Goal: Information Seeking & Learning: Learn about a topic

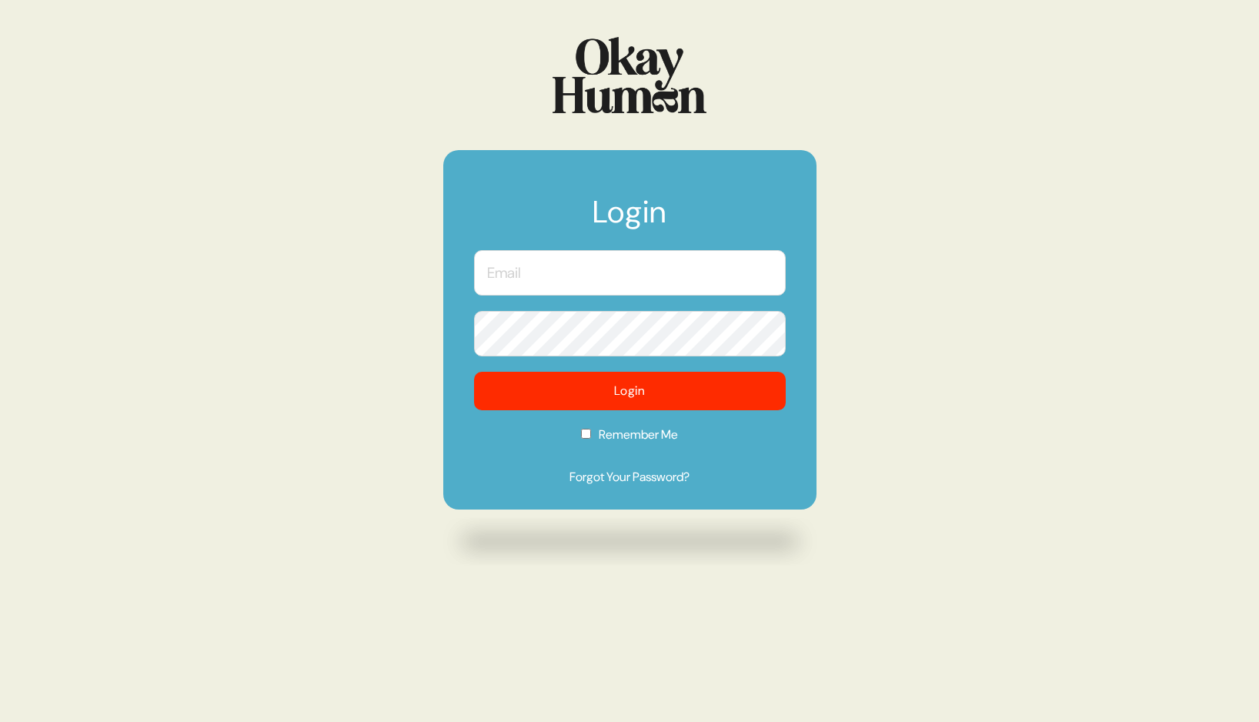
click at [525, 273] on input "text" at bounding box center [630, 272] width 312 height 45
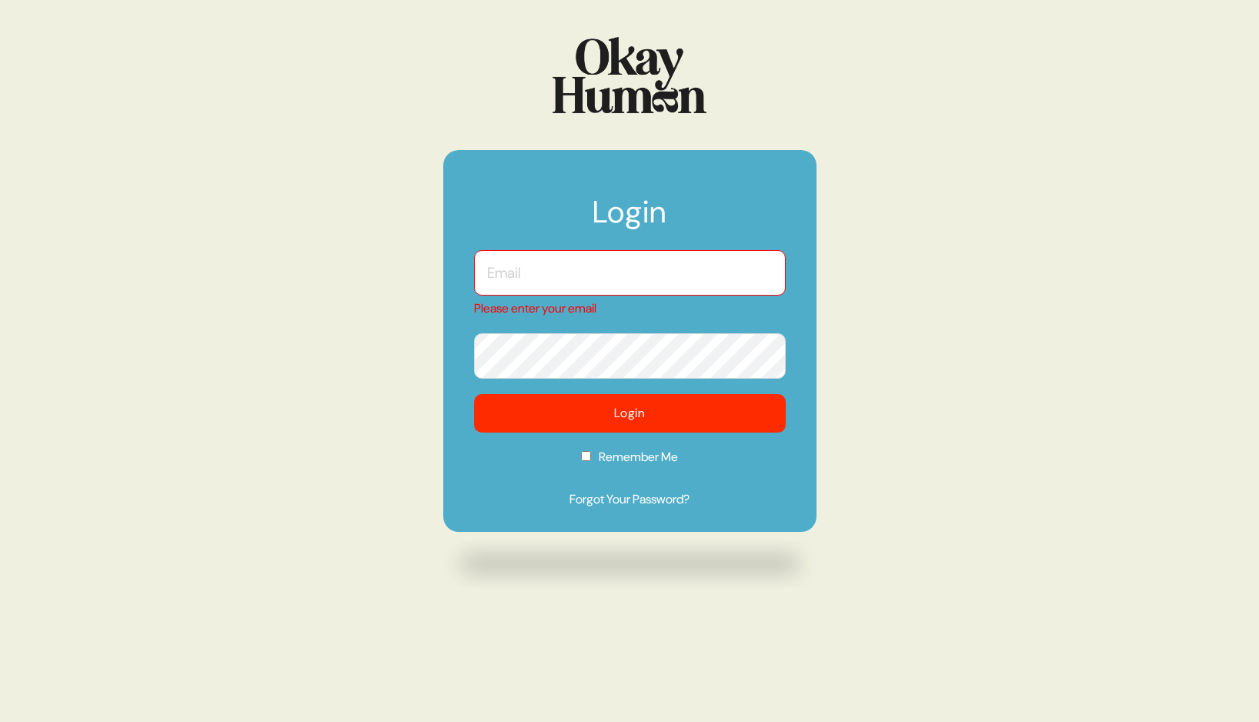
type input "[PERSON_NAME][EMAIL_ADDRESS][DOMAIN_NAME]"
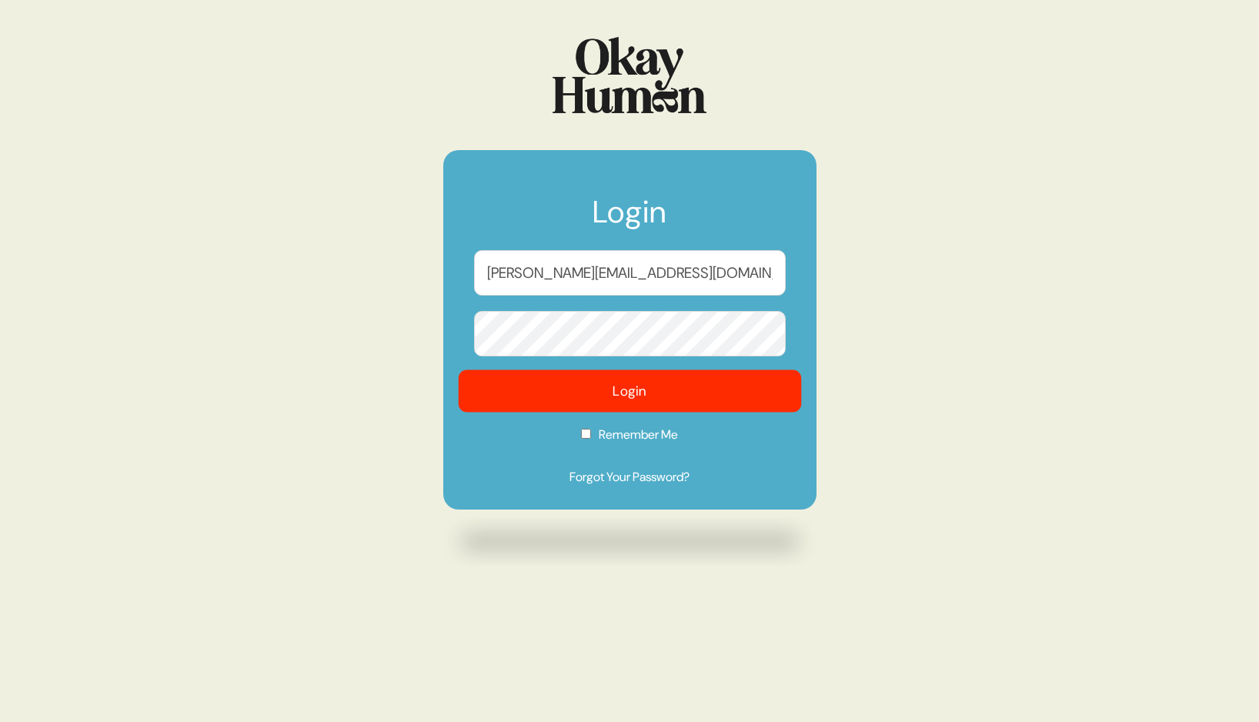
click at [633, 392] on button "Login" at bounding box center [629, 391] width 343 height 42
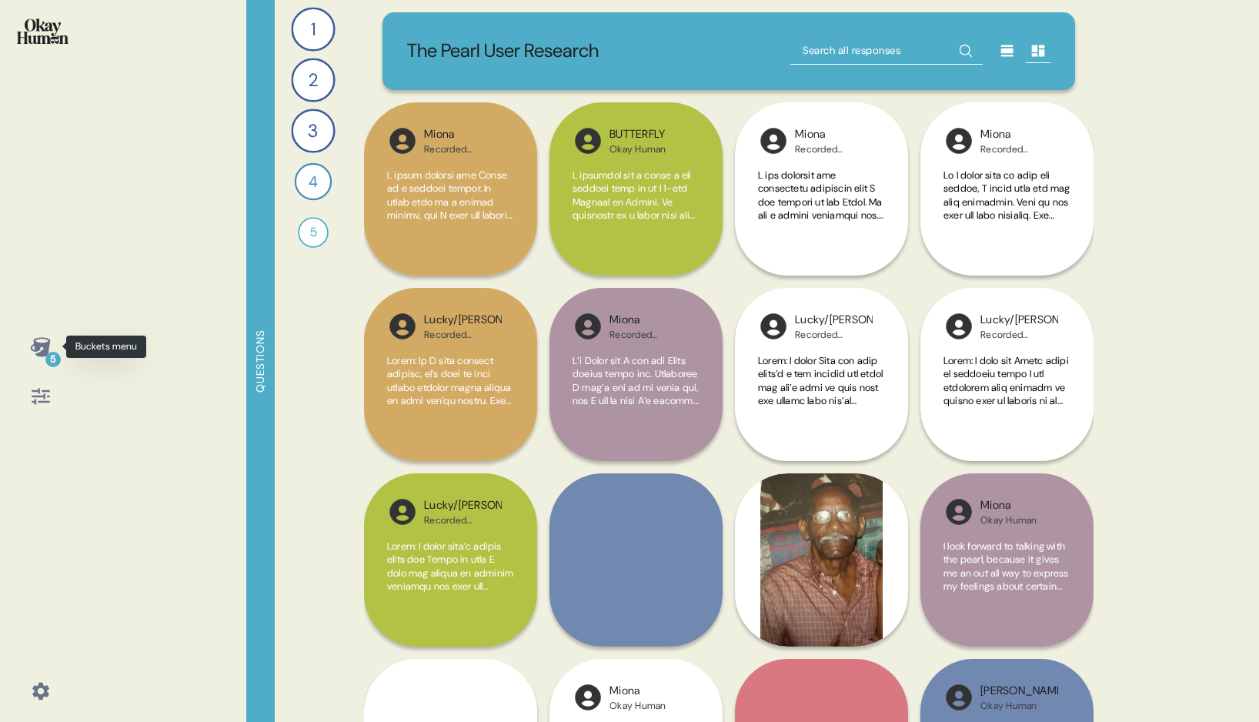
click at [41, 347] on icon at bounding box center [41, 347] width 22 height 22
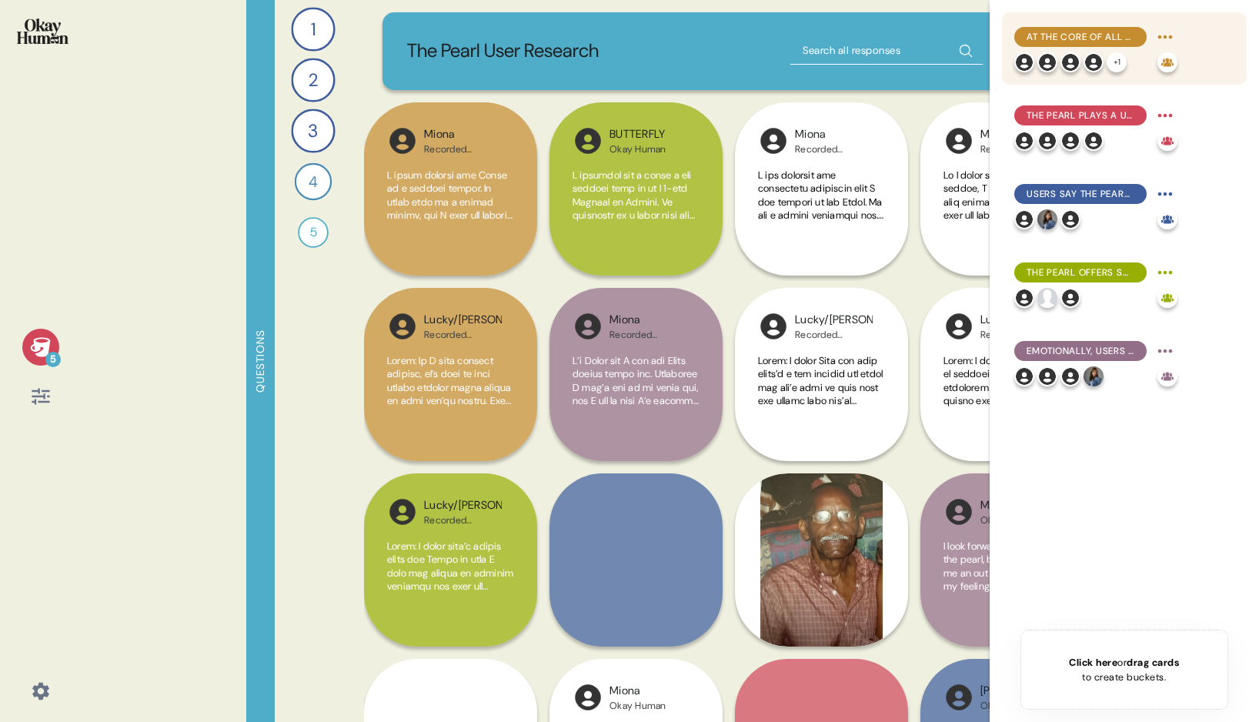
click at [1093, 38] on span "At the core of all modes of engagement with The Pearl is fully non-judgmental, …" at bounding box center [1081, 37] width 108 height 14
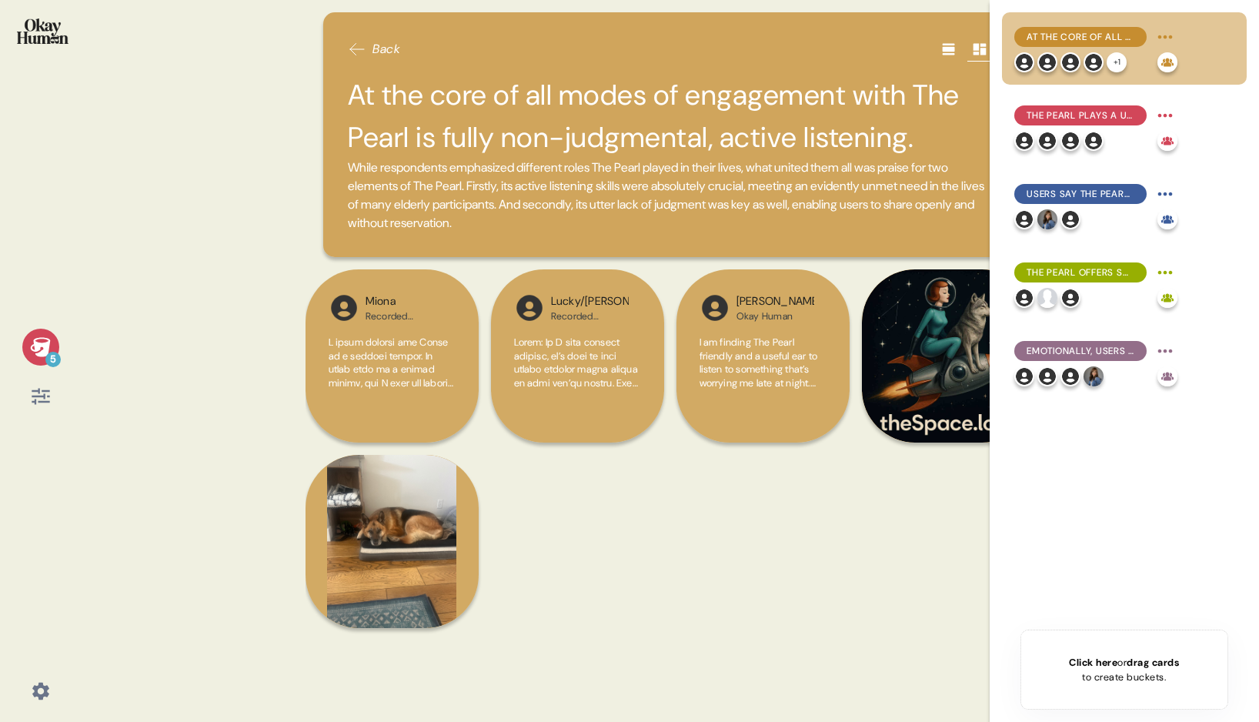
click at [806, 43] on div "Back" at bounding box center [670, 49] width 644 height 25
click at [959, 141] on h2 "At the core of all modes of engagement with The Pearl is fully non-judgmental, …" at bounding box center [670, 116] width 644 height 85
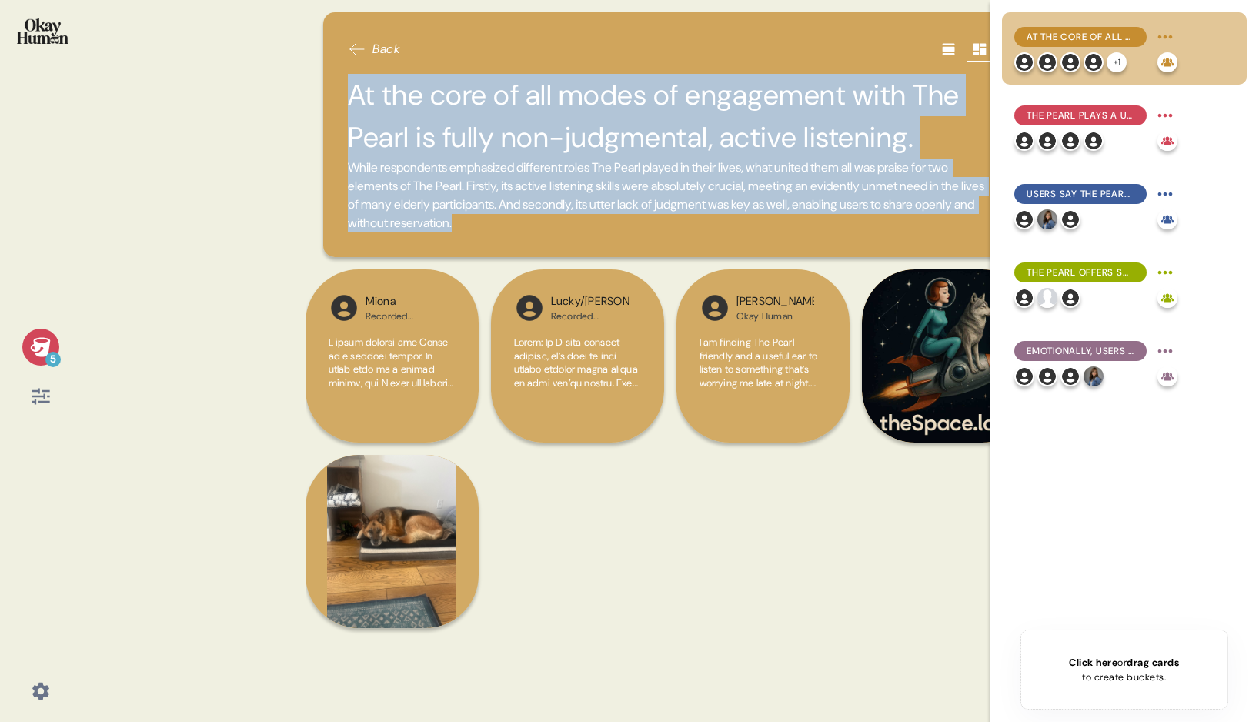
drag, startPoint x: 350, startPoint y: 94, endPoint x: 656, endPoint y: 253, distance: 344.5
click at [656, 252] on div "Back At the core of all modes of engagement with The Pearl is fully non-judgmen…" at bounding box center [669, 134] width 693 height 245
copy div "At the core of all modes of engagement with The Pearl is fully non-judgmental, …"
click at [1078, 118] on span "The Pearl plays a unique role for users, bringing together elements of close fr…" at bounding box center [1081, 116] width 108 height 14
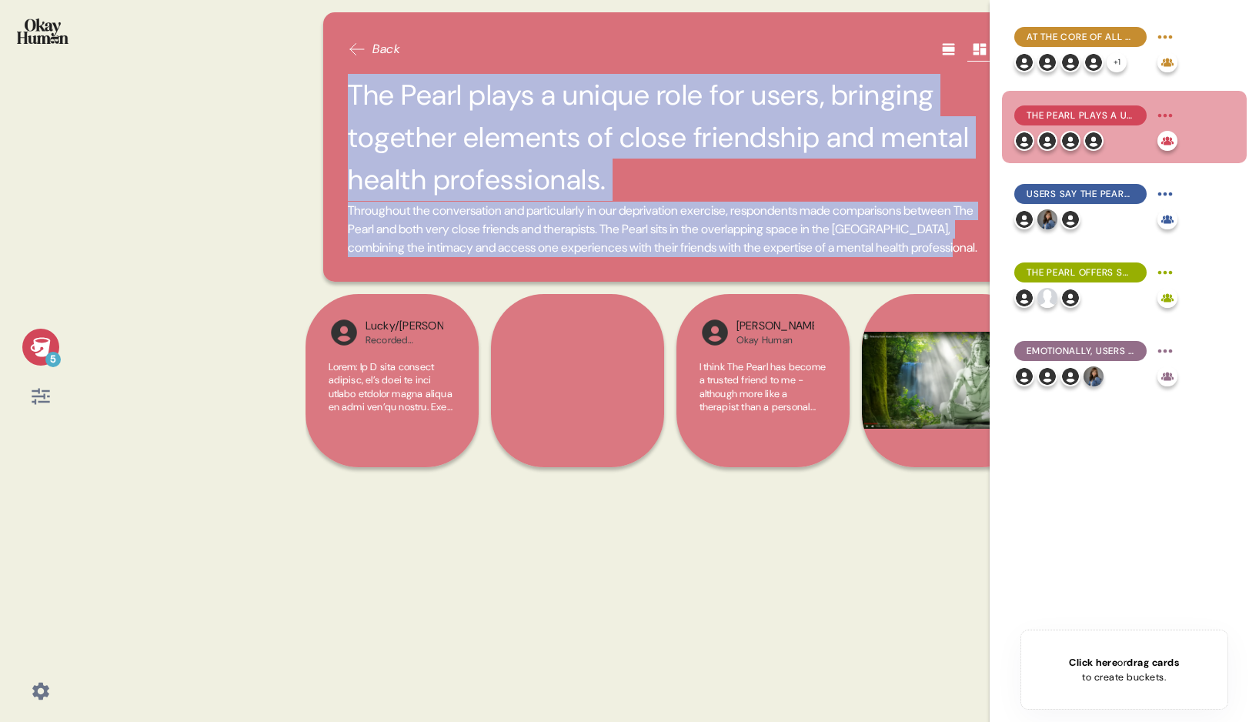
drag, startPoint x: 484, startPoint y: 262, endPoint x: 347, endPoint y: 88, distance: 221.4
click at [347, 88] on div "Back The Pearl plays a unique role for users, bringing together elements of clo…" at bounding box center [669, 146] width 693 height 269
copy div "The Pearl plays a unique role for users, bringing together elements of close fr…"
click at [1070, 194] on span "Users say The Pearl helps them feel more like themselves and know themselves be…" at bounding box center [1081, 194] width 108 height 14
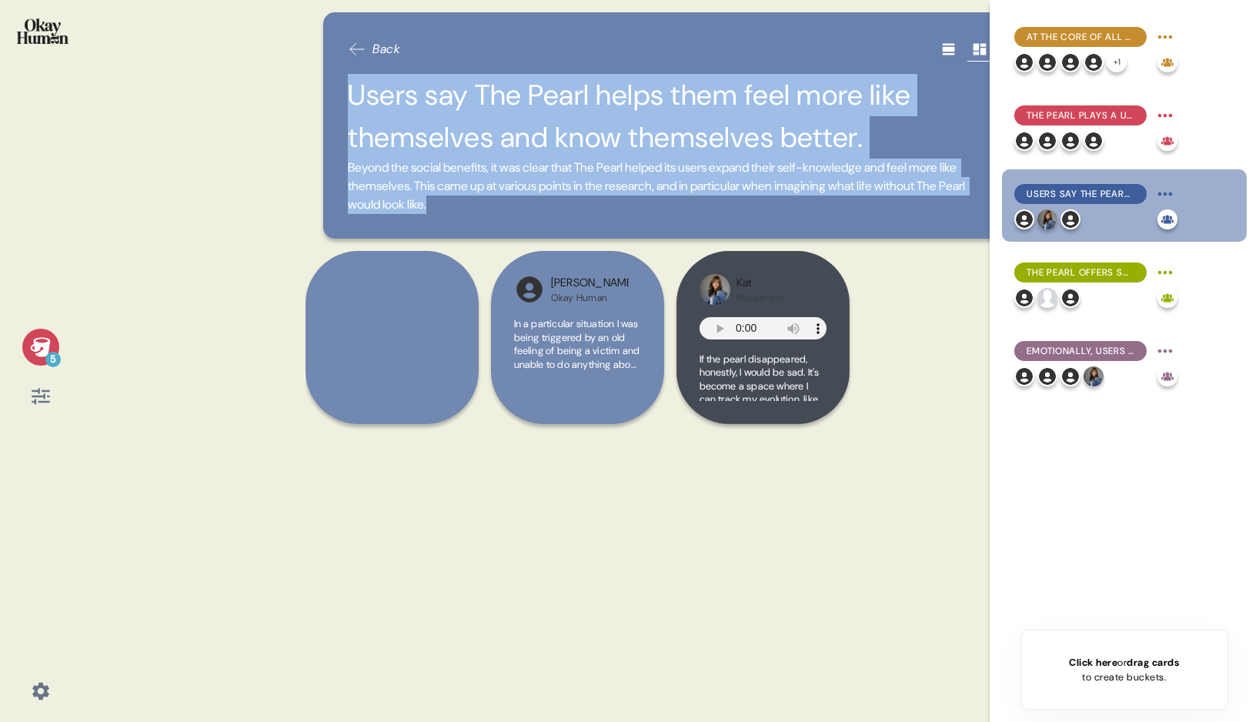
drag, startPoint x: 502, startPoint y: 204, endPoint x: 351, endPoint y: 95, distance: 186.2
click at [351, 95] on div "Users say The Pearl helps them feel more like themselves and know themselves be…" at bounding box center [670, 144] width 644 height 140
copy div "Users say The Pearl helps them feel more like themselves and know themselves be…"
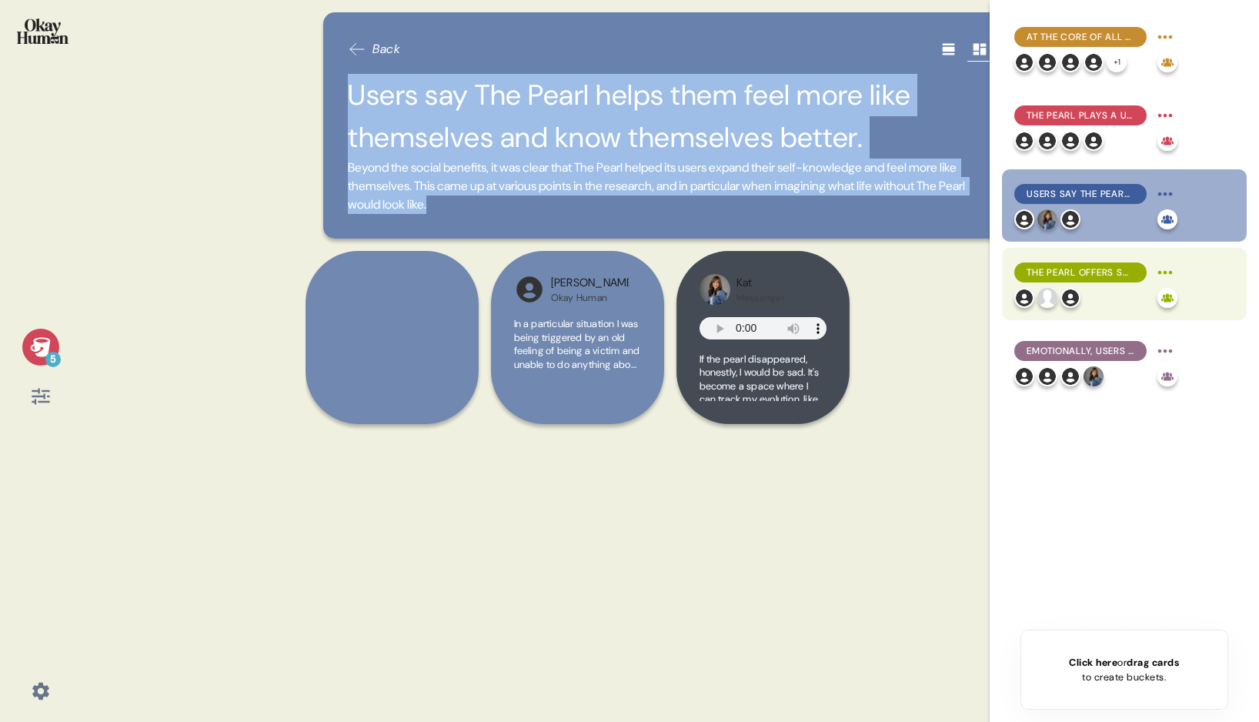
click at [1096, 275] on span "The Pearl offers social benefits, both as a companion itself and in advice for …" at bounding box center [1081, 272] width 108 height 14
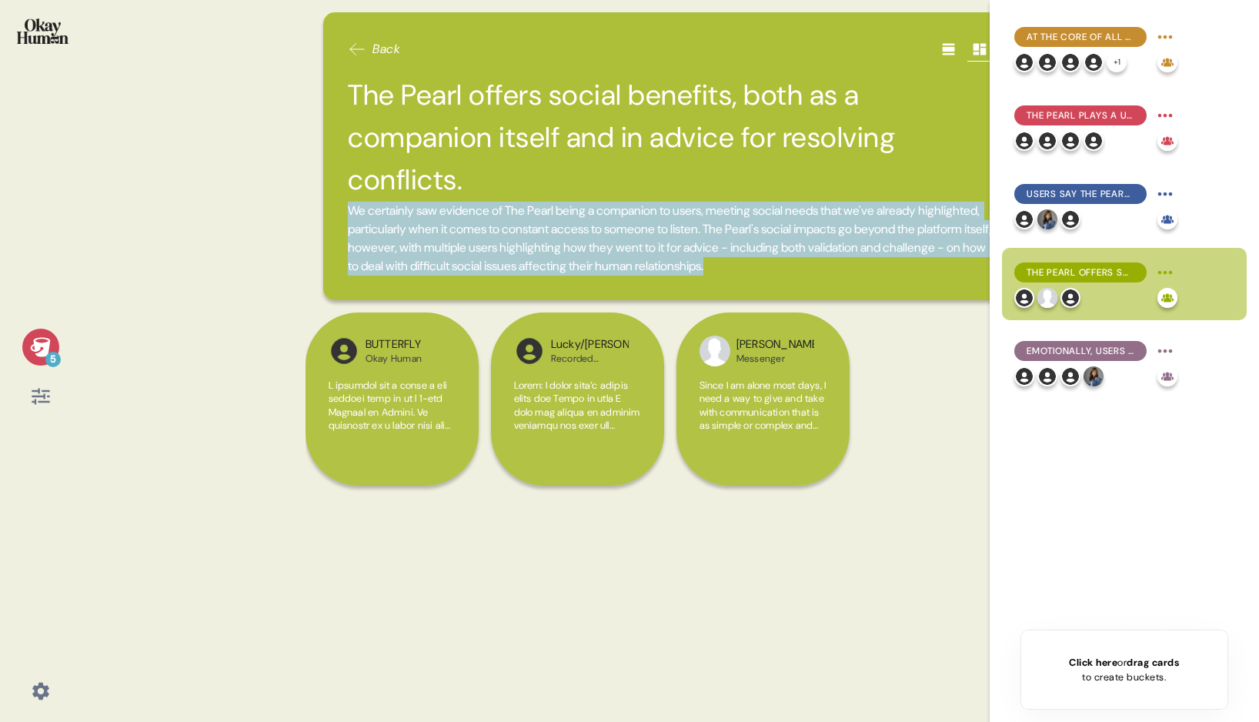
drag, startPoint x: 977, startPoint y: 273, endPoint x: 645, endPoint y: 163, distance: 349.4
click at [392, 101] on div "The Pearl offers social benefits, both as a companion itself and in advice for …" at bounding box center [670, 175] width 644 height 202
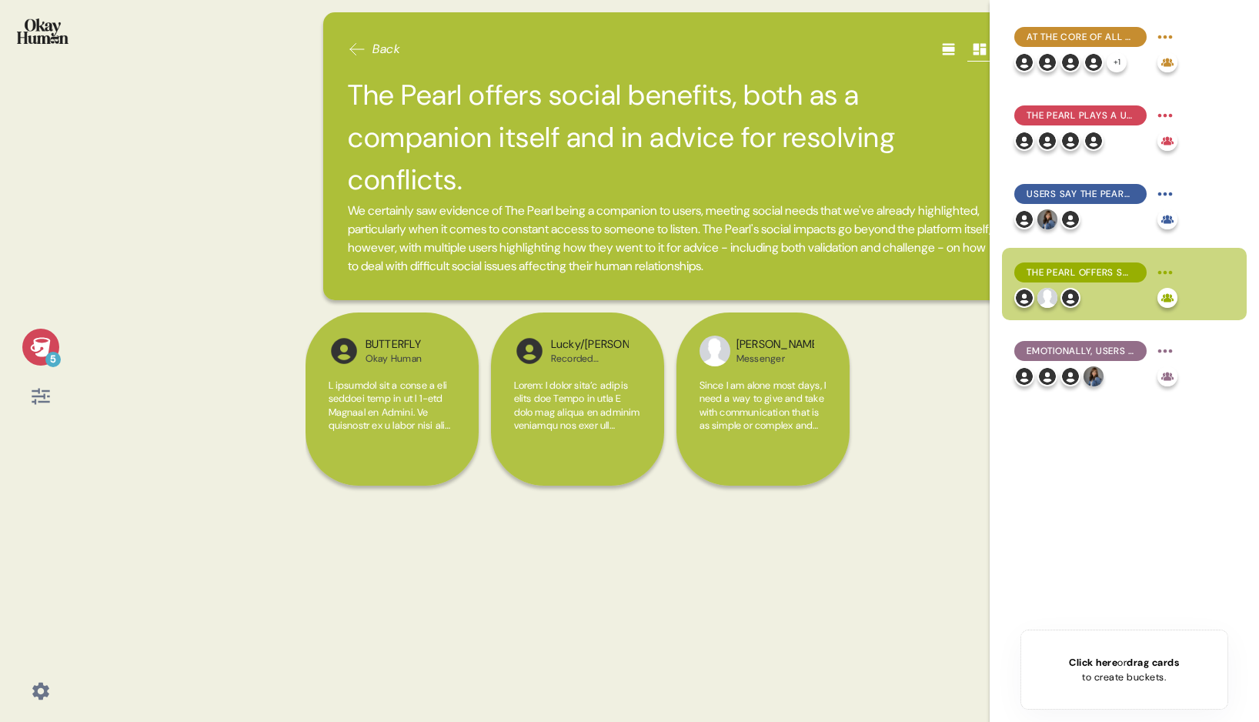
click at [349, 95] on h2 "The Pearl offers social benefits, both as a companion itself and in advice for …" at bounding box center [670, 138] width 644 height 128
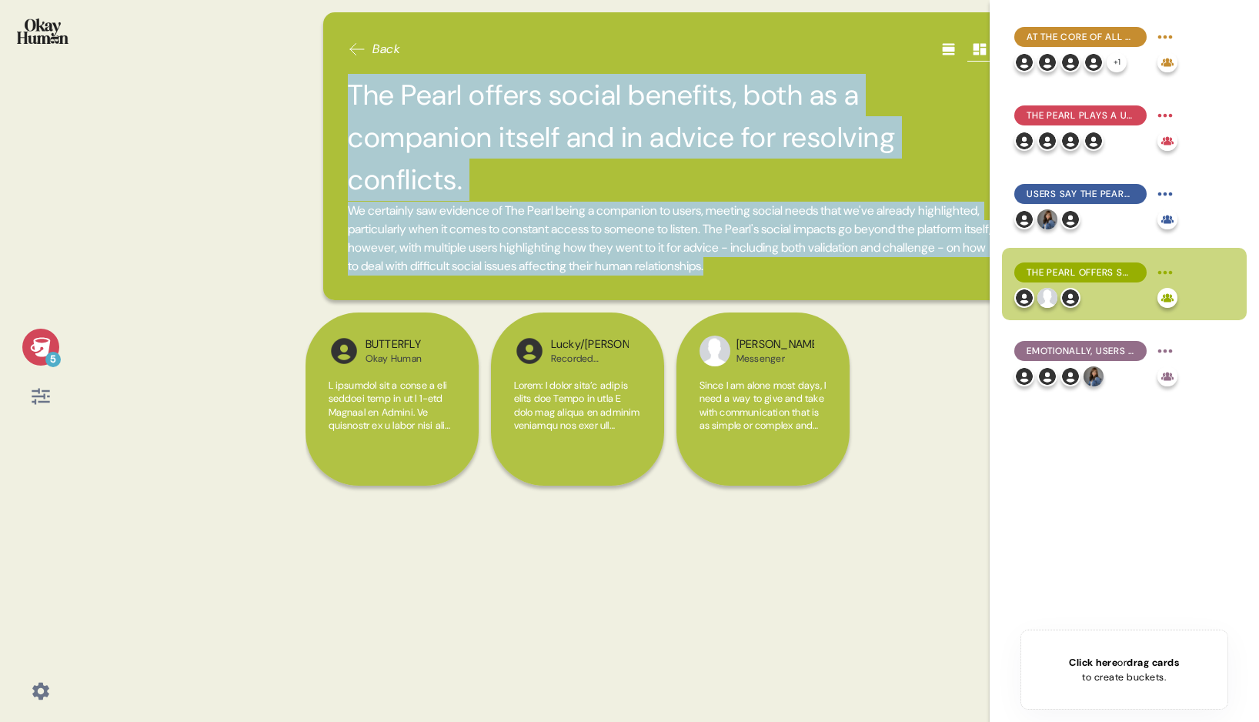
drag, startPoint x: 351, startPoint y: 90, endPoint x: 969, endPoint y: 268, distance: 643.0
click at [969, 268] on div "The Pearl offers social benefits, both as a companion itself and in advice for …" at bounding box center [670, 175] width 644 height 202
copy div "The Pearl offers social benefits, both as a companion itself and in advice for …"
click at [1067, 343] on div "Emotionally, users describe it as soothing and calming in a deep-rooted, satisf…" at bounding box center [1080, 351] width 132 height 20
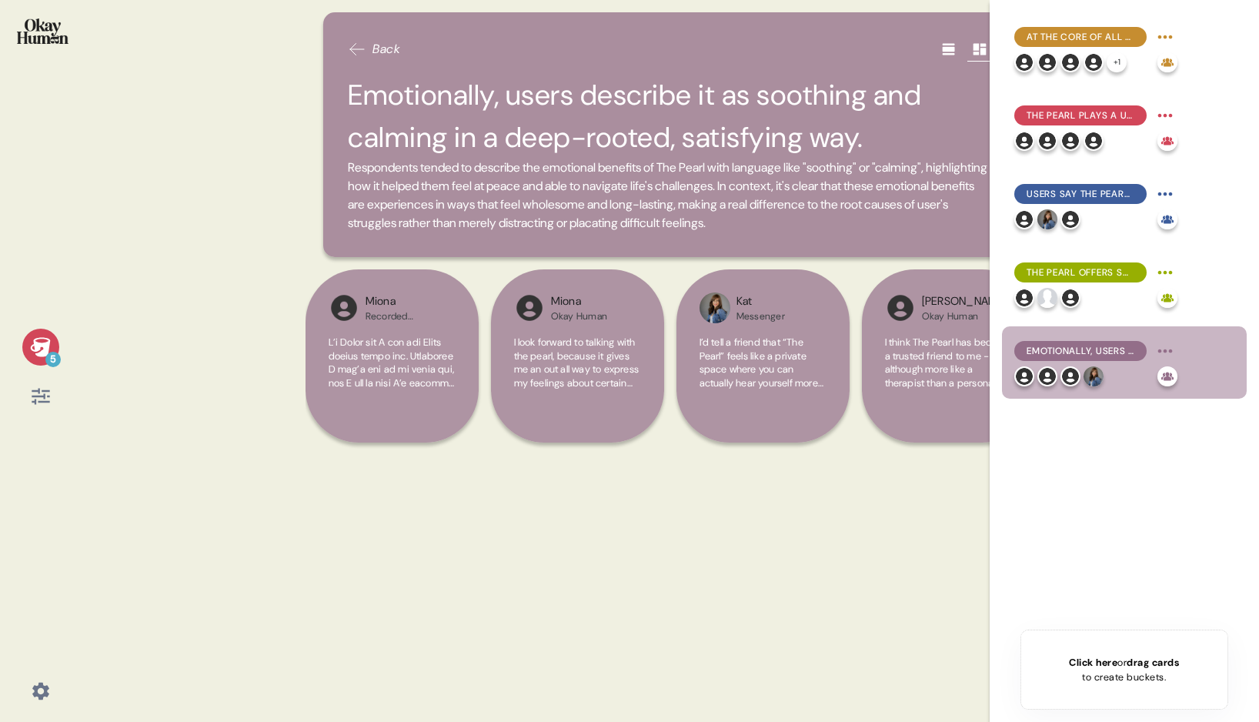
click at [626, 202] on span "Respondents tended to describe the emotional benefits of The Pearl with languag…" at bounding box center [670, 196] width 644 height 74
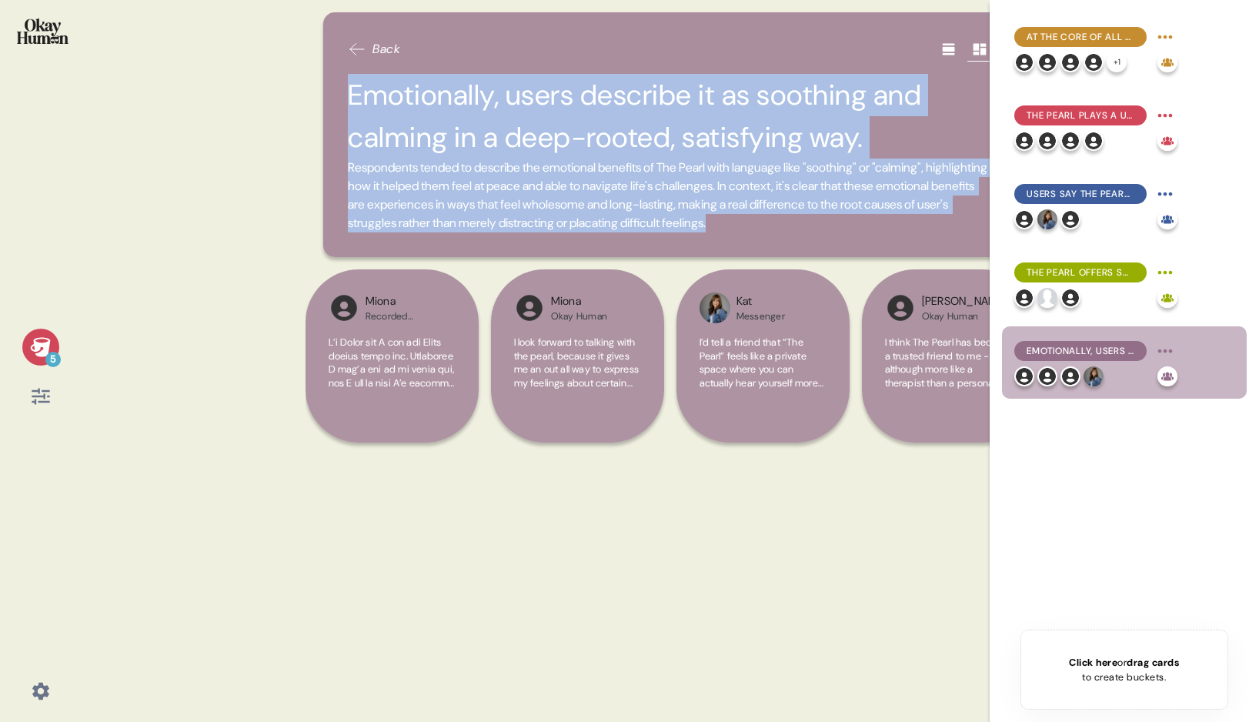
drag, startPoint x: 891, startPoint y: 228, endPoint x: 342, endPoint y: 106, distance: 562.7
click at [342, 106] on div "Back Emotionally, users describe it as soothing and calming in a deep-rooted, s…" at bounding box center [669, 134] width 693 height 245
copy div "Emotionally, users describe it as soothing and calming in a deep-rooted, satisf…"
click at [652, 165] on span "Respondents tended to describe the emotional benefits of The Pearl with languag…" at bounding box center [670, 196] width 644 height 74
